Goal: Task Accomplishment & Management: Use online tool/utility

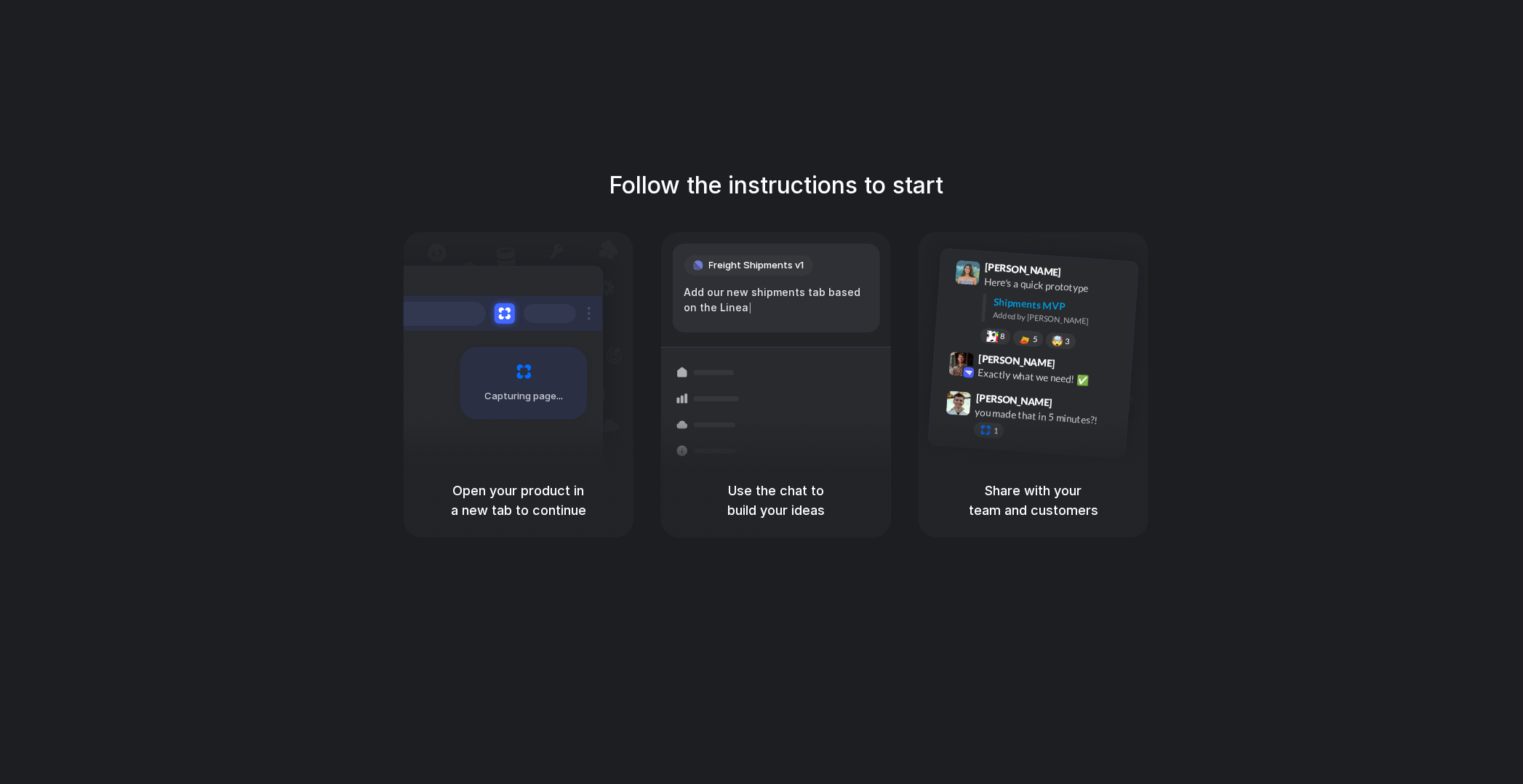
drag, startPoint x: 397, startPoint y: 213, endPoint x: 663, endPoint y: 532, distance: 415.4
click at [662, 532] on div "Follow the instructions to start Capturing page Open your product in a new tab …" at bounding box center [776, 352] width 1523 height 370
click at [663, 532] on div "Use the chat to build your ideas" at bounding box center [776, 500] width 230 height 74
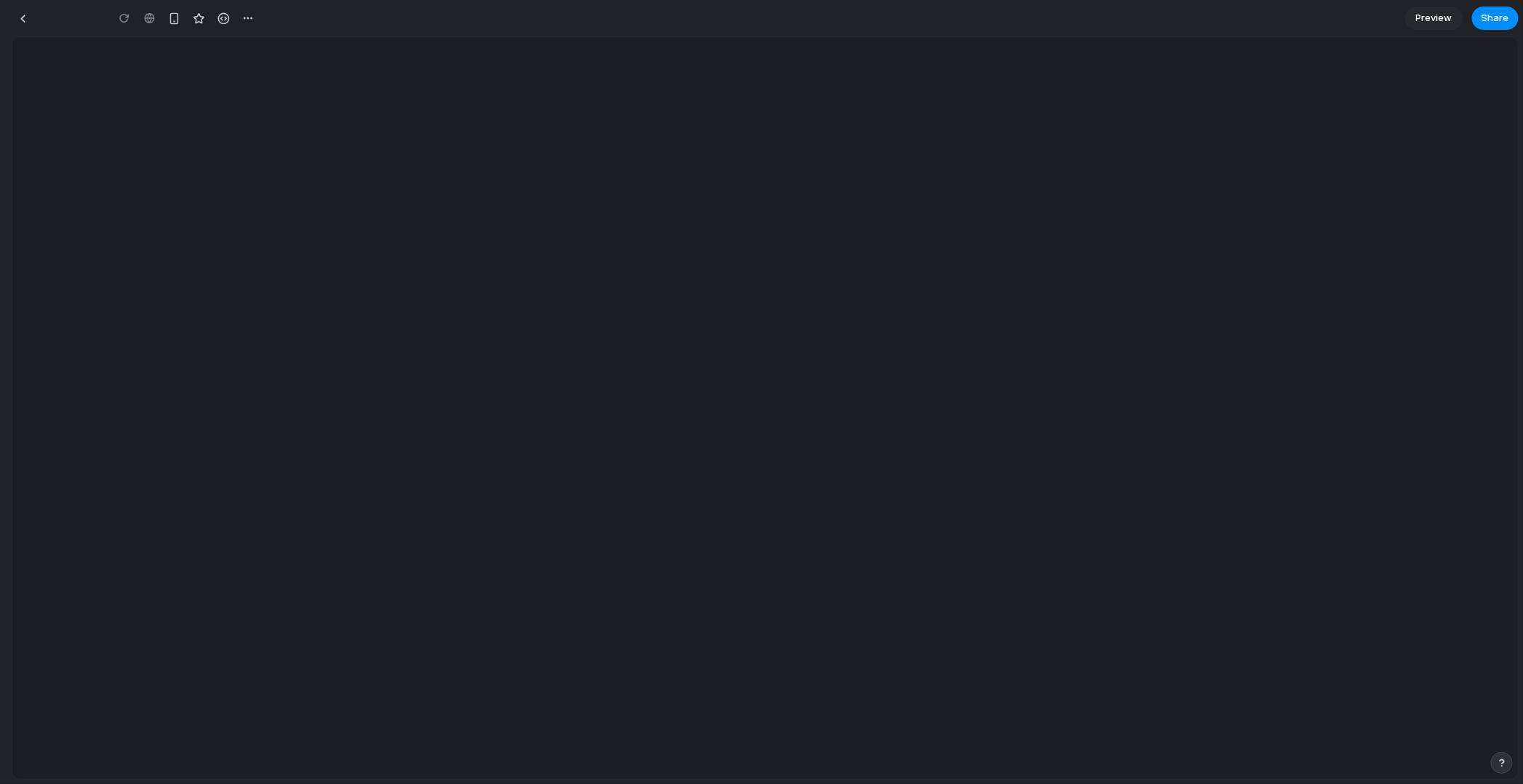
type input "**********"
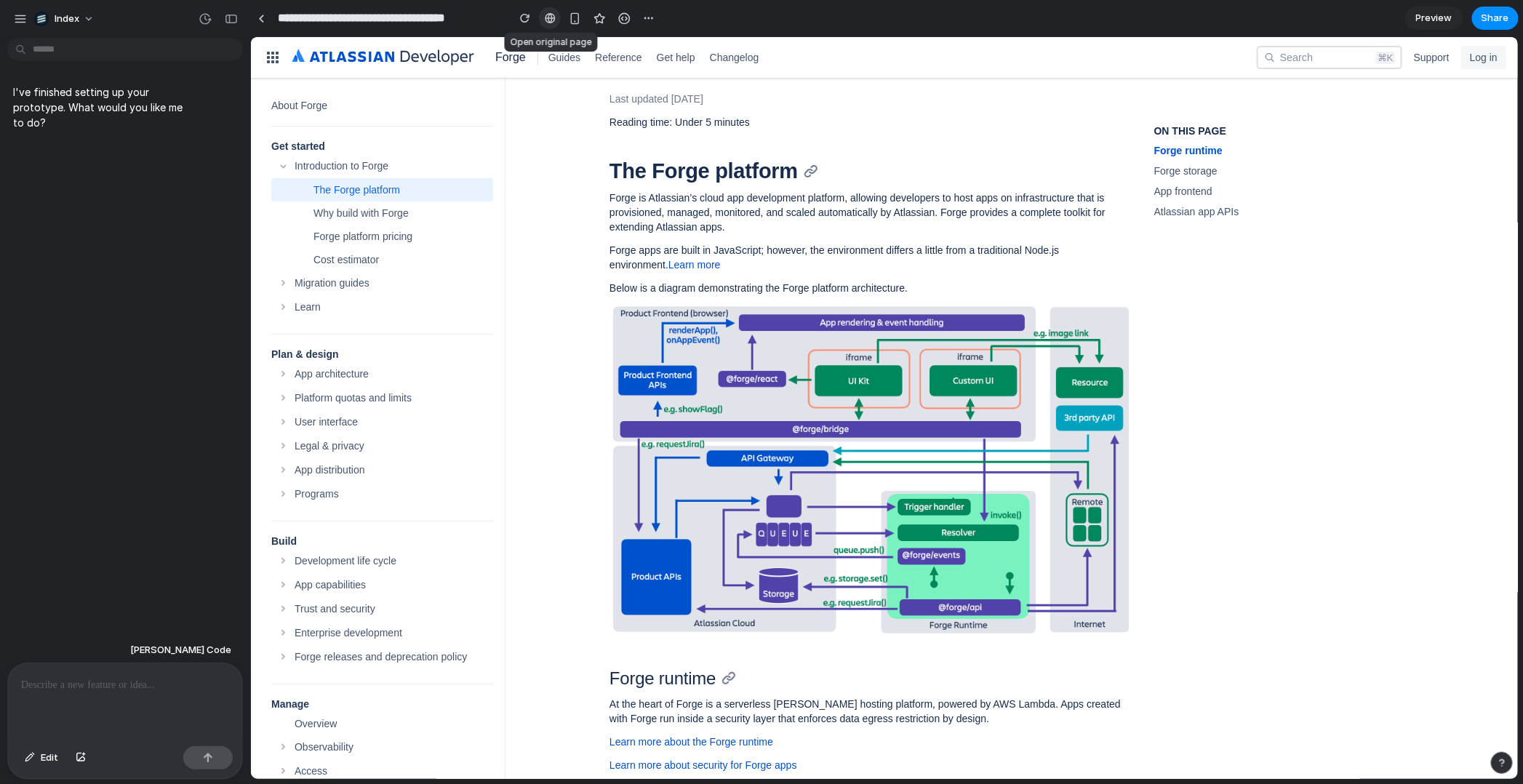
click at [557, 24] on link at bounding box center [550, 18] width 22 height 22
click at [318, 173] on button "Introduction to Forge" at bounding box center [381, 165] width 222 height 24
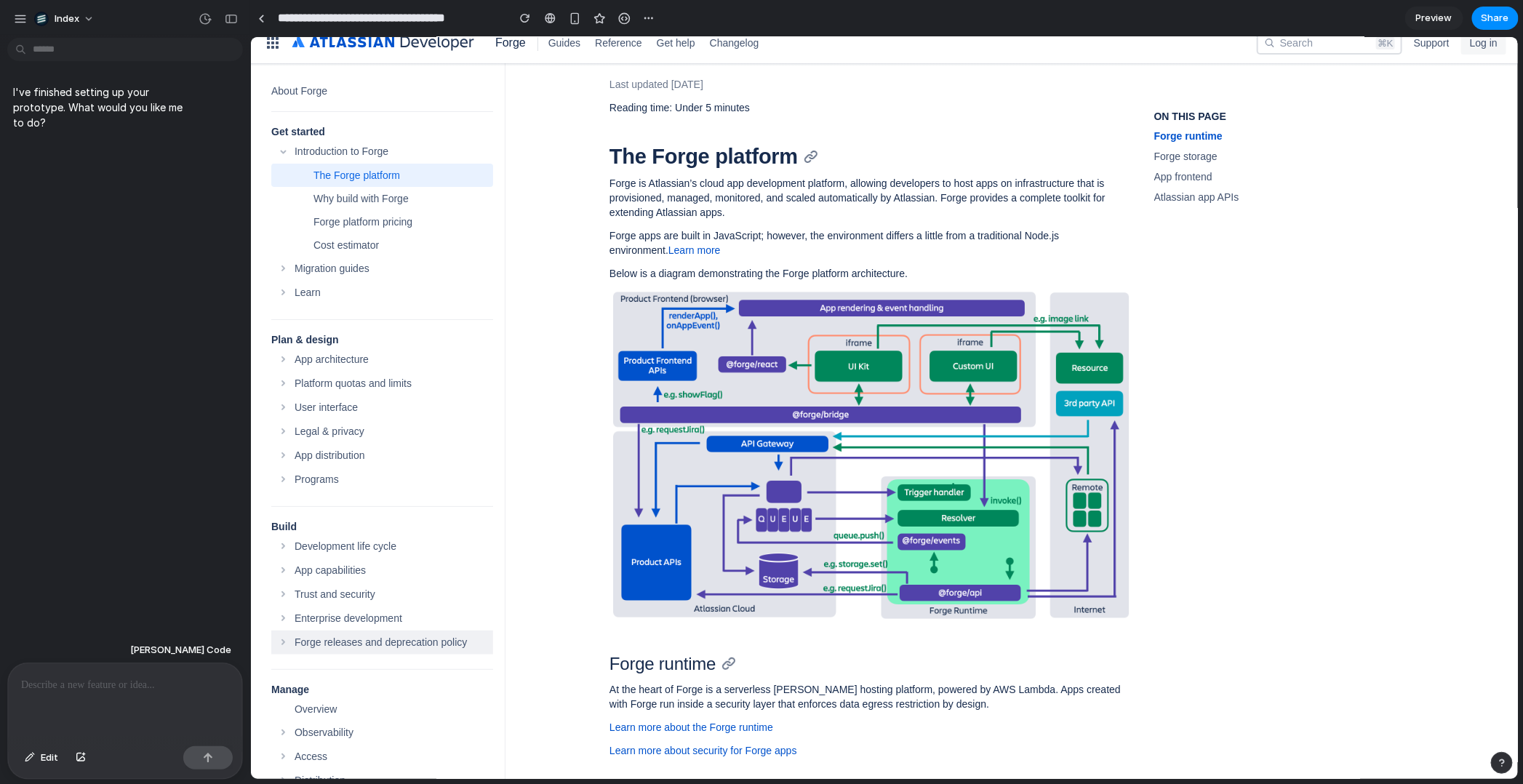
scroll to position [18, 0]
